Goal: Check status: Check status

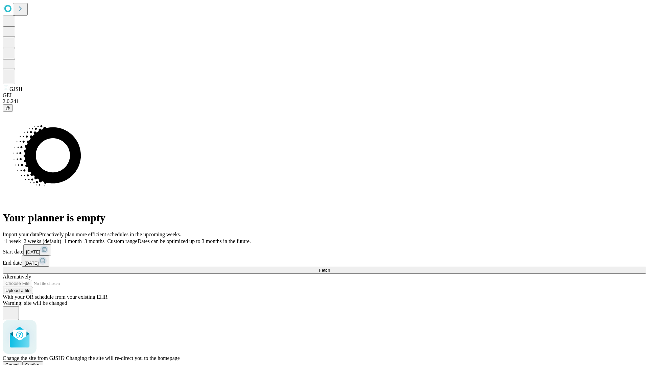
click at [41, 363] on span "Confirm" at bounding box center [33, 365] width 16 height 5
click at [21, 238] on label "1 week" at bounding box center [12, 241] width 18 height 6
click at [330, 268] on span "Fetch" at bounding box center [324, 270] width 11 height 5
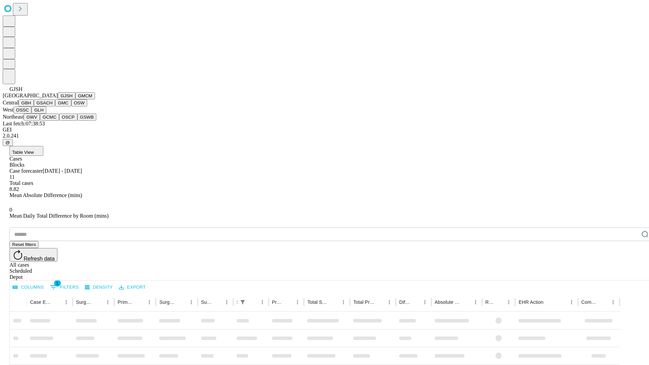
click at [75, 99] on button "GMCM" at bounding box center [85, 95] width 20 height 7
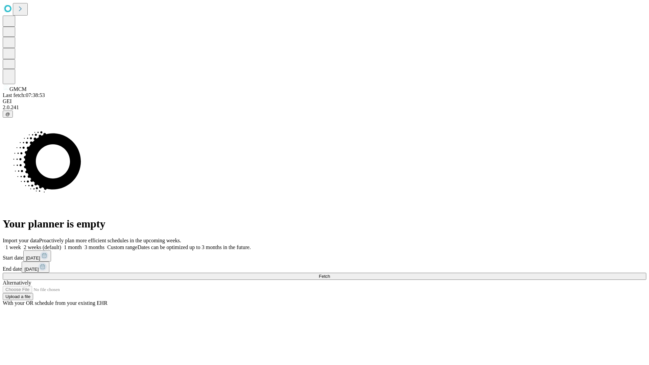
click at [21, 245] on label "1 week" at bounding box center [12, 248] width 18 height 6
click at [330, 274] on span "Fetch" at bounding box center [324, 276] width 11 height 5
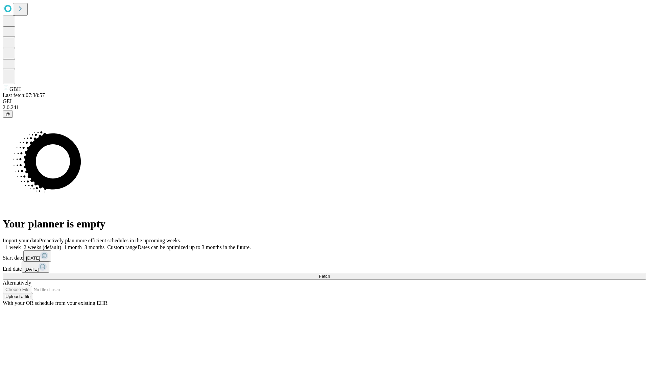
click at [21, 245] on label "1 week" at bounding box center [12, 248] width 18 height 6
click at [330, 274] on span "Fetch" at bounding box center [324, 276] width 11 height 5
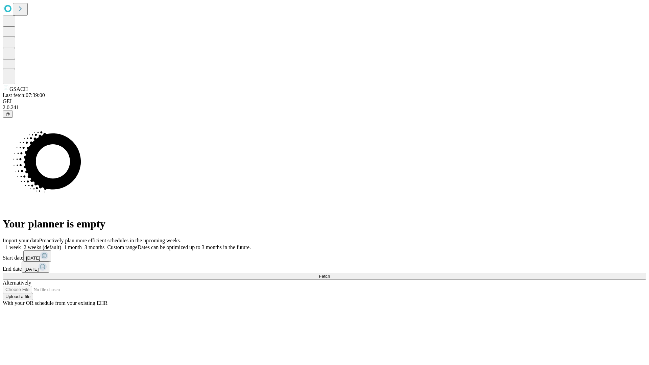
click at [21, 245] on label "1 week" at bounding box center [12, 248] width 18 height 6
click at [330, 274] on span "Fetch" at bounding box center [324, 276] width 11 height 5
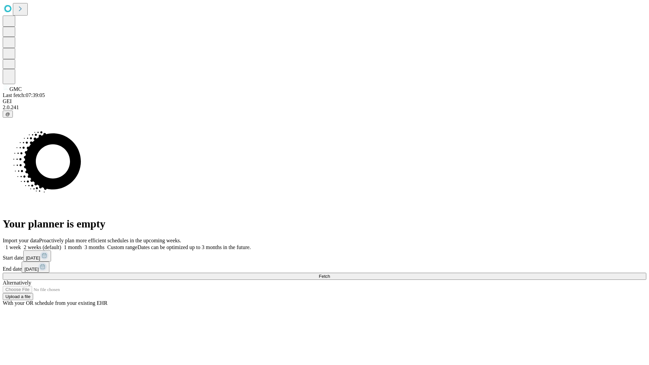
click at [21, 245] on label "1 week" at bounding box center [12, 248] width 18 height 6
click at [330, 274] on span "Fetch" at bounding box center [324, 276] width 11 height 5
click at [21, 245] on label "1 week" at bounding box center [12, 248] width 18 height 6
click at [330, 274] on span "Fetch" at bounding box center [324, 276] width 11 height 5
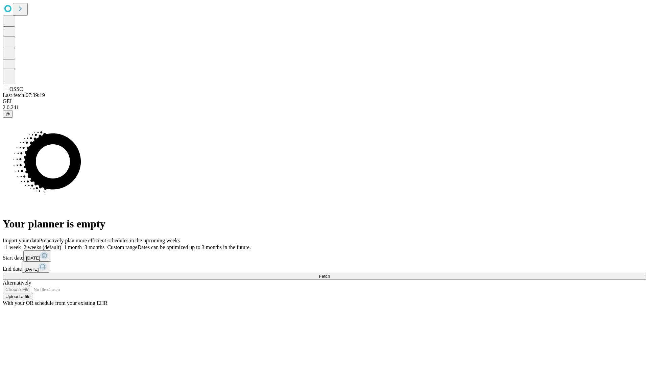
click at [21, 245] on label "1 week" at bounding box center [12, 248] width 18 height 6
click at [330, 274] on span "Fetch" at bounding box center [324, 276] width 11 height 5
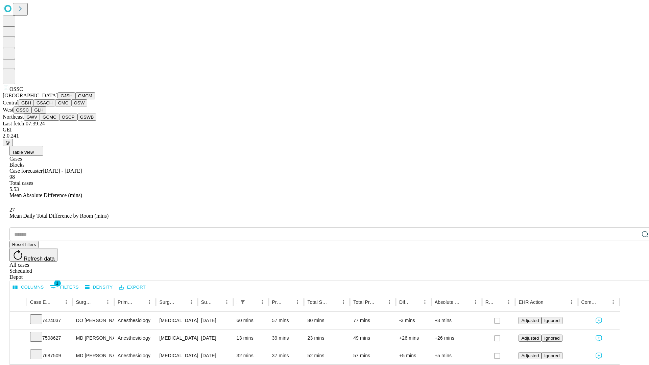
click at [46, 114] on button "GLH" at bounding box center [38, 110] width 15 height 7
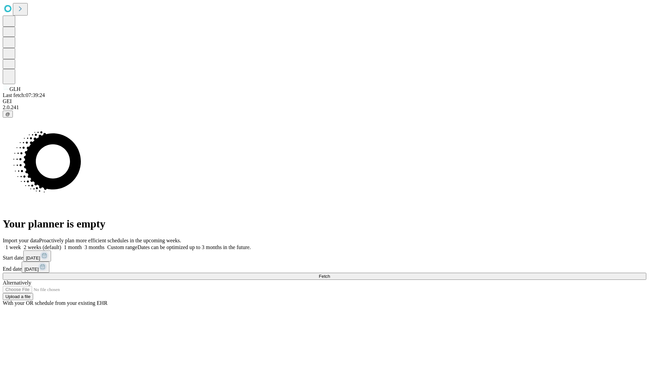
click at [21, 245] on label "1 week" at bounding box center [12, 248] width 18 height 6
click at [330, 274] on span "Fetch" at bounding box center [324, 276] width 11 height 5
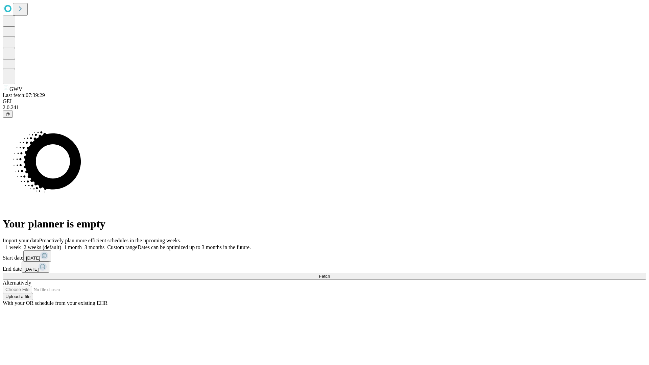
click at [21, 245] on label "1 week" at bounding box center [12, 248] width 18 height 6
click at [330, 274] on span "Fetch" at bounding box center [324, 276] width 11 height 5
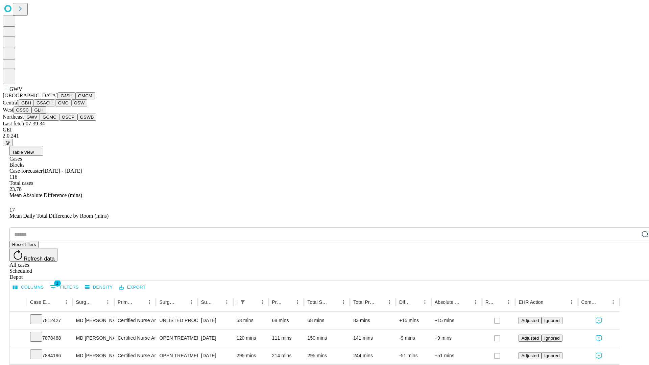
click at [52, 121] on button "GCMC" at bounding box center [49, 117] width 19 height 7
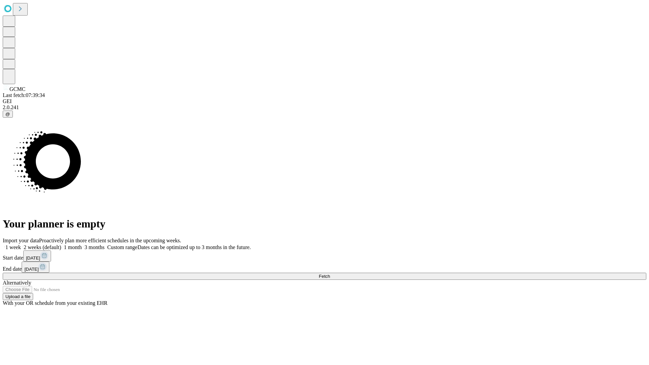
click at [21, 245] on label "1 week" at bounding box center [12, 248] width 18 height 6
click at [330, 274] on span "Fetch" at bounding box center [324, 276] width 11 height 5
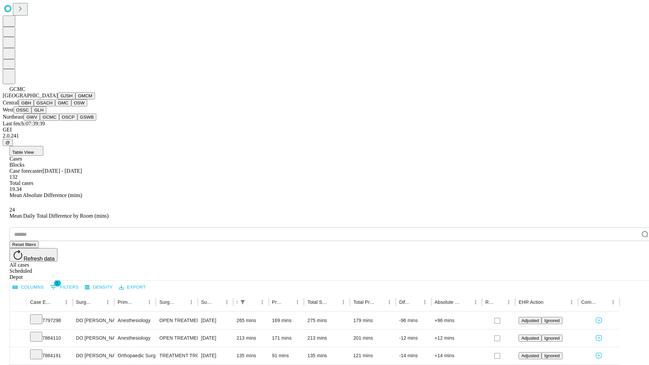
click at [59, 121] on button "OSCP" at bounding box center [68, 117] width 18 height 7
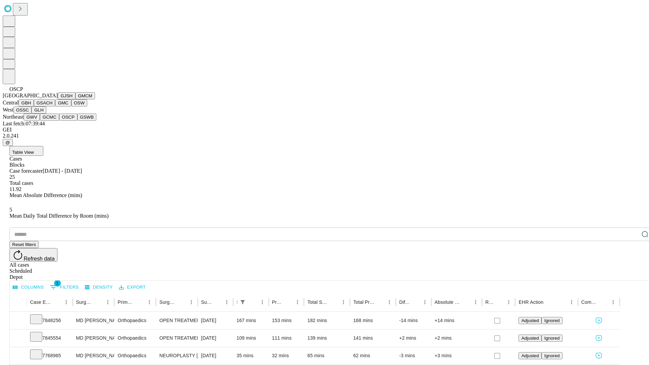
click at [77, 121] on button "GSWB" at bounding box center [86, 117] width 19 height 7
